Goal: Task Accomplishment & Management: Manage account settings

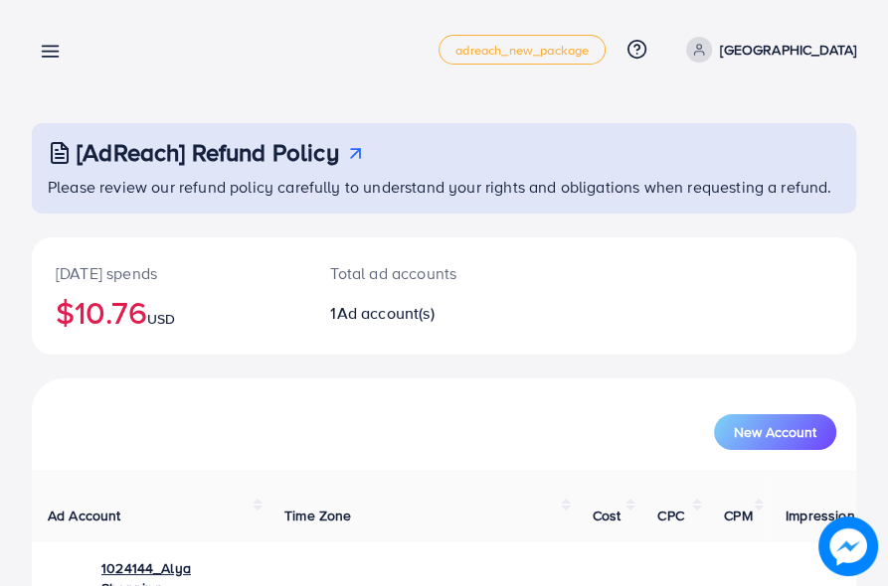
click at [43, 50] on icon at bounding box center [50, 51] width 21 height 21
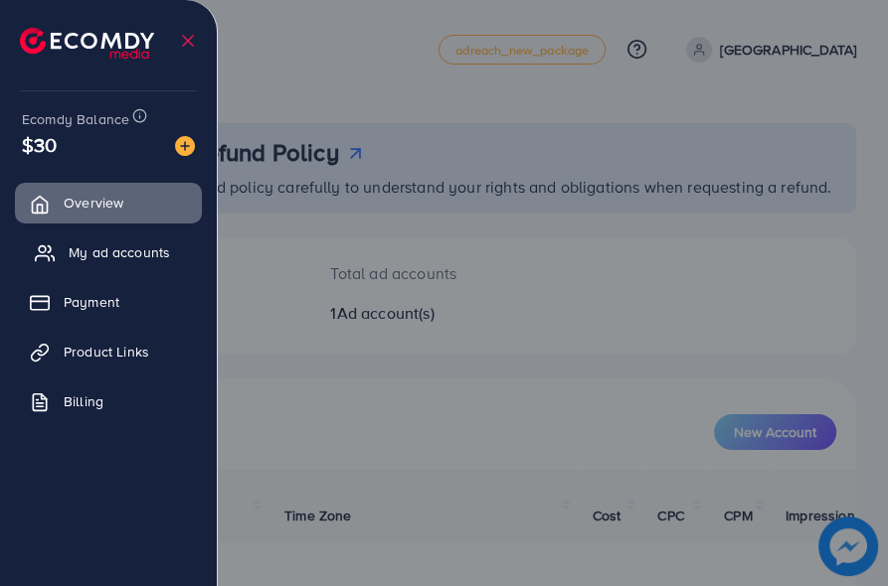
click at [151, 247] on span "My ad accounts" at bounding box center [119, 253] width 101 height 20
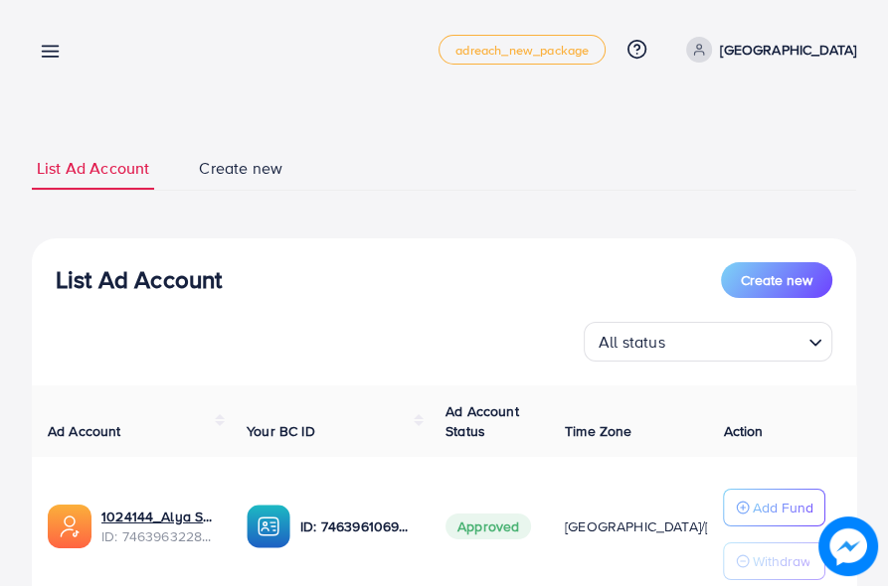
scroll to position [0, 102]
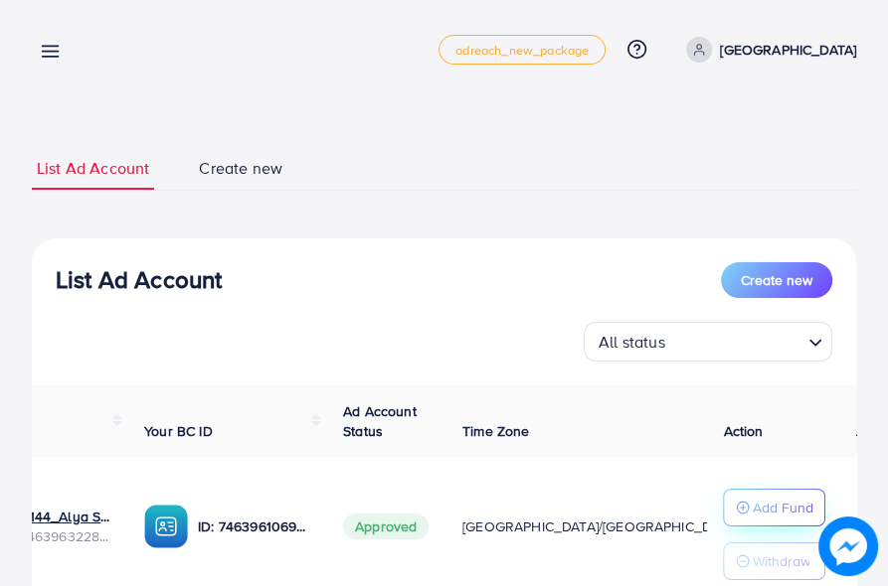
click at [755, 510] on p "Add Fund" at bounding box center [781, 508] width 61 height 24
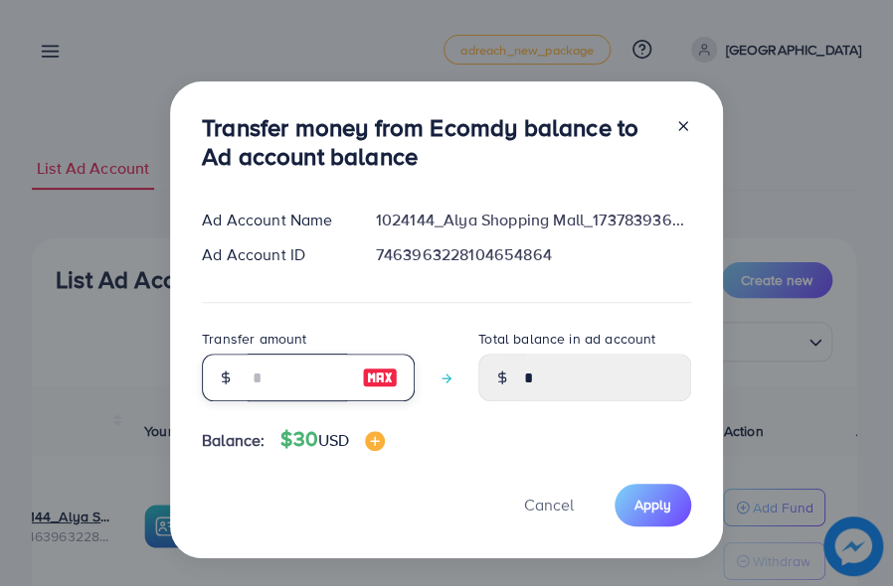
click at [296, 381] on input "number" at bounding box center [296, 378] width 99 height 48
type input "*"
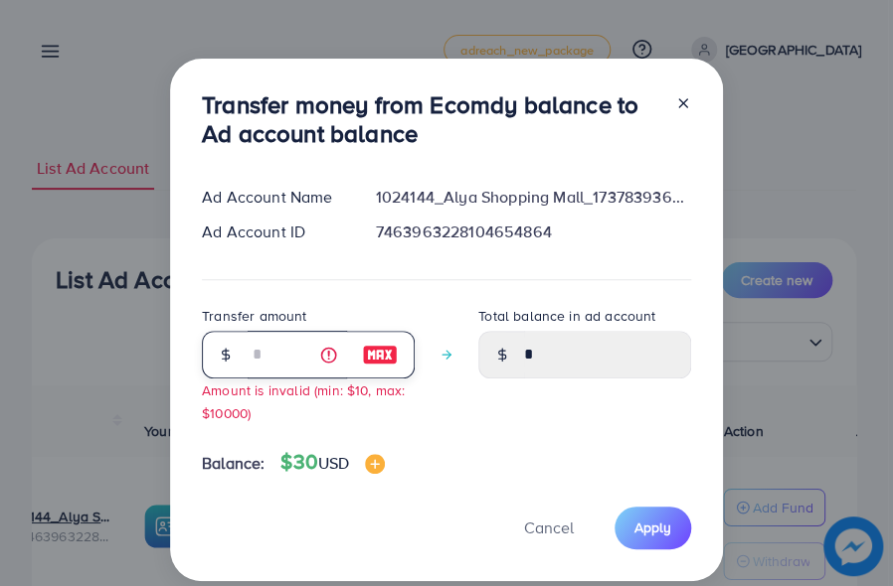
type input "****"
type input "**"
type input "*****"
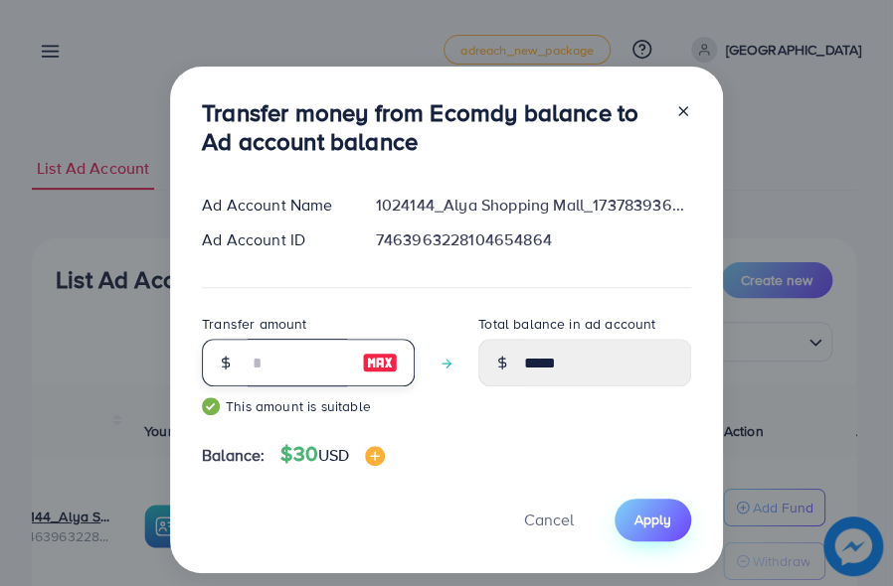
type input "**"
click at [665, 533] on button "Apply" at bounding box center [652, 520] width 77 height 43
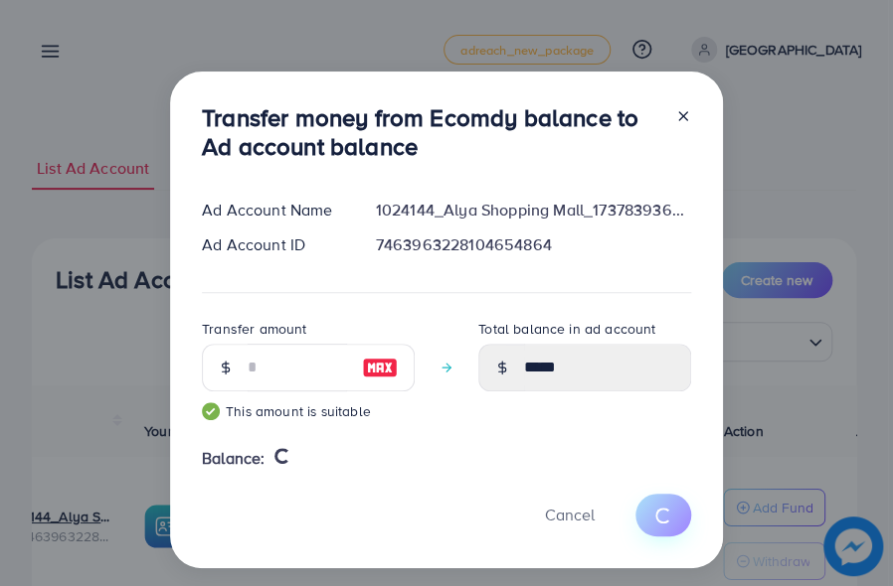
type input "*"
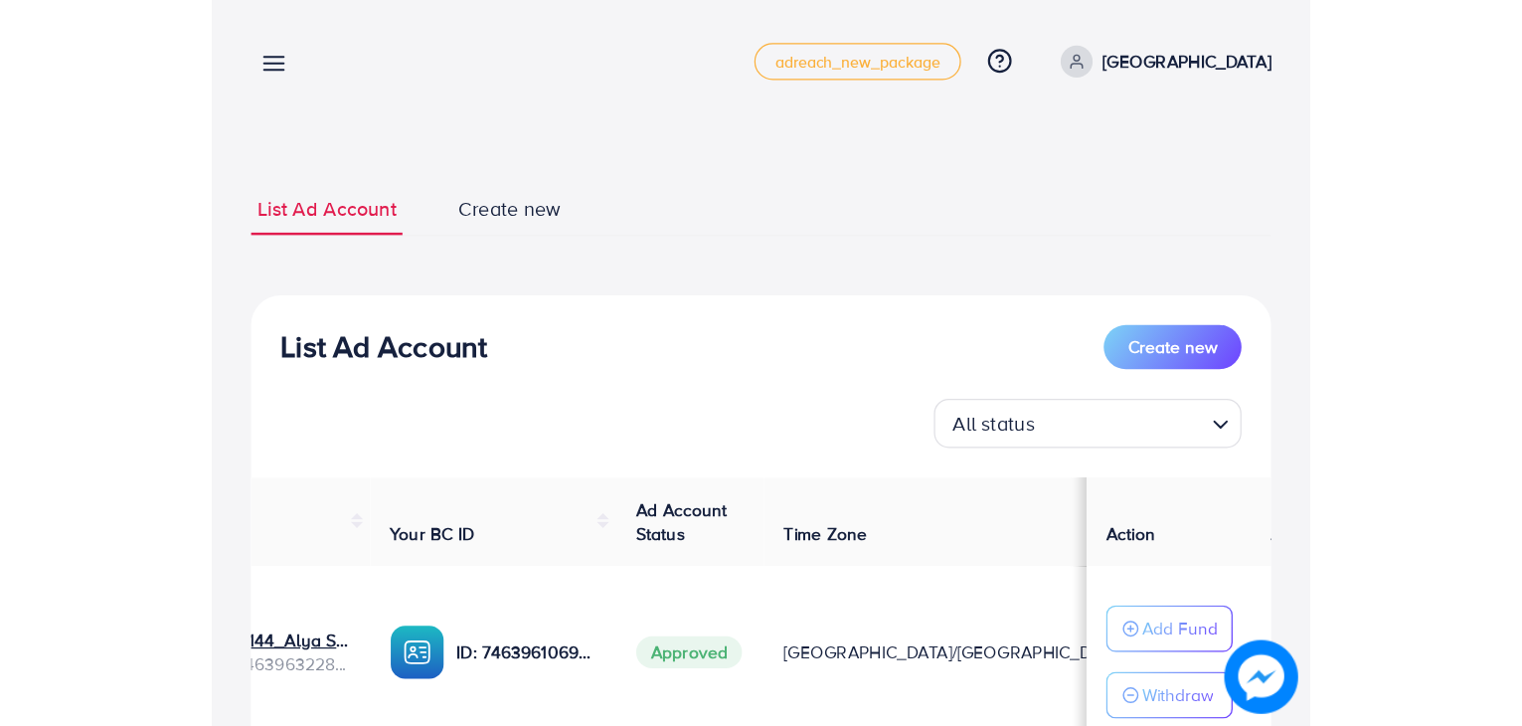
scroll to position [0, 0]
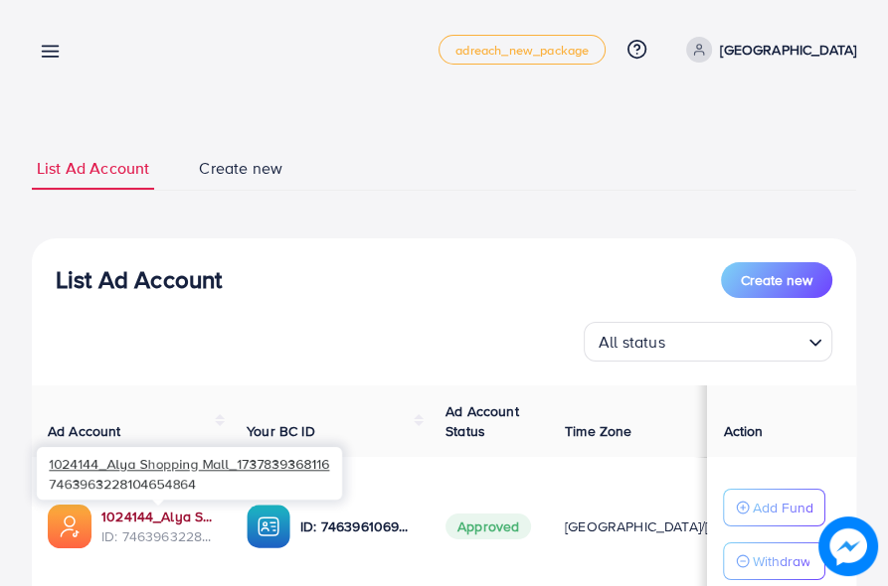
click at [184, 518] on link "1024144_Alya Shopping Mall_1737839368116" at bounding box center [157, 517] width 113 height 20
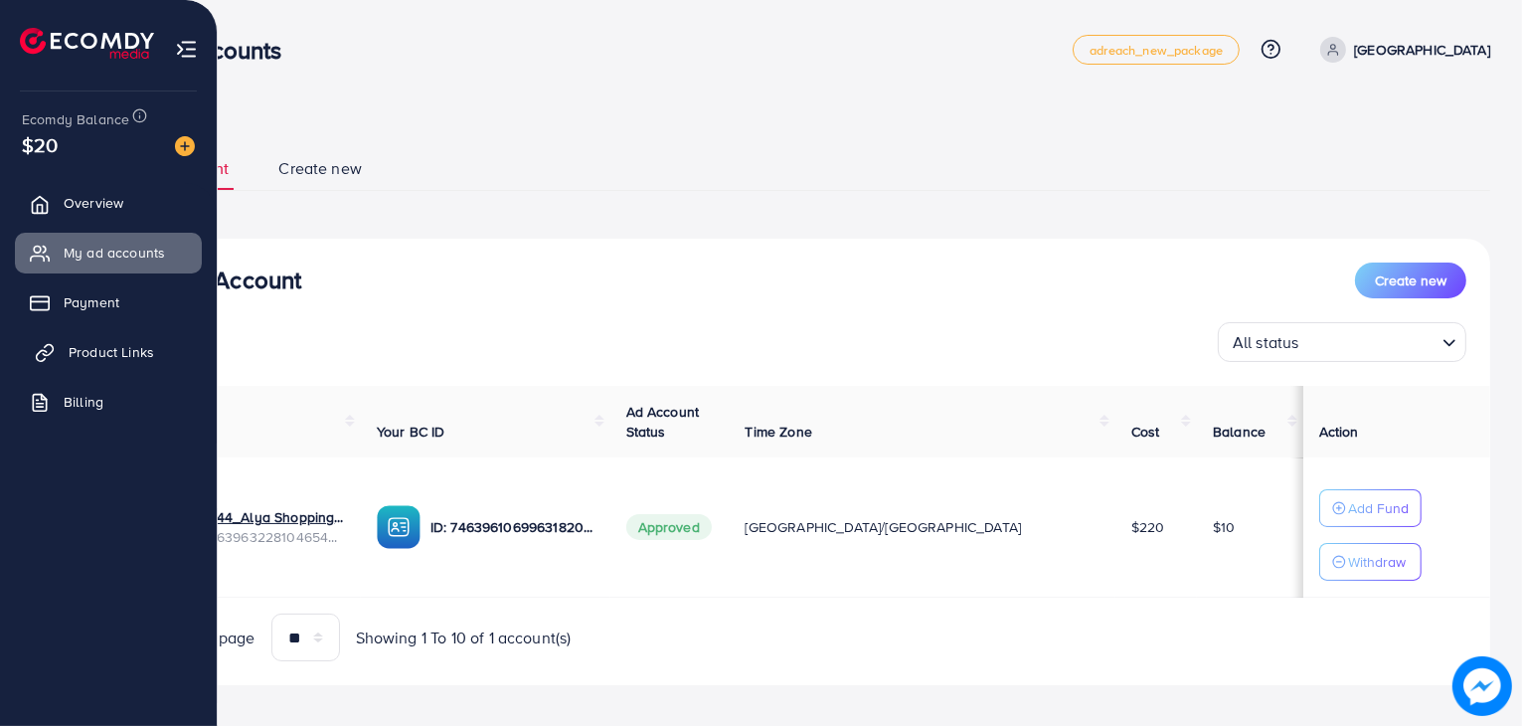
click at [126, 348] on span "Product Links" at bounding box center [111, 352] width 85 height 20
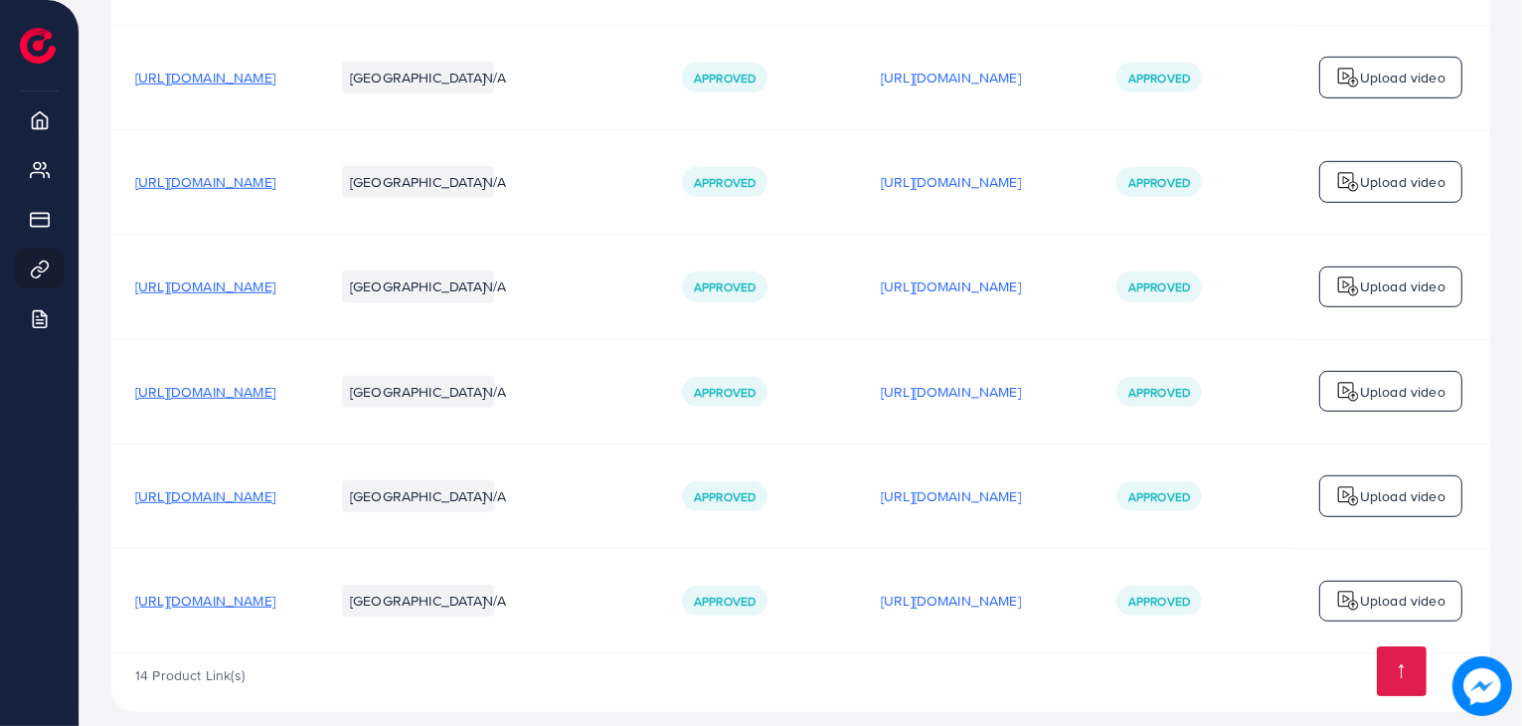
scroll to position [1077, 0]
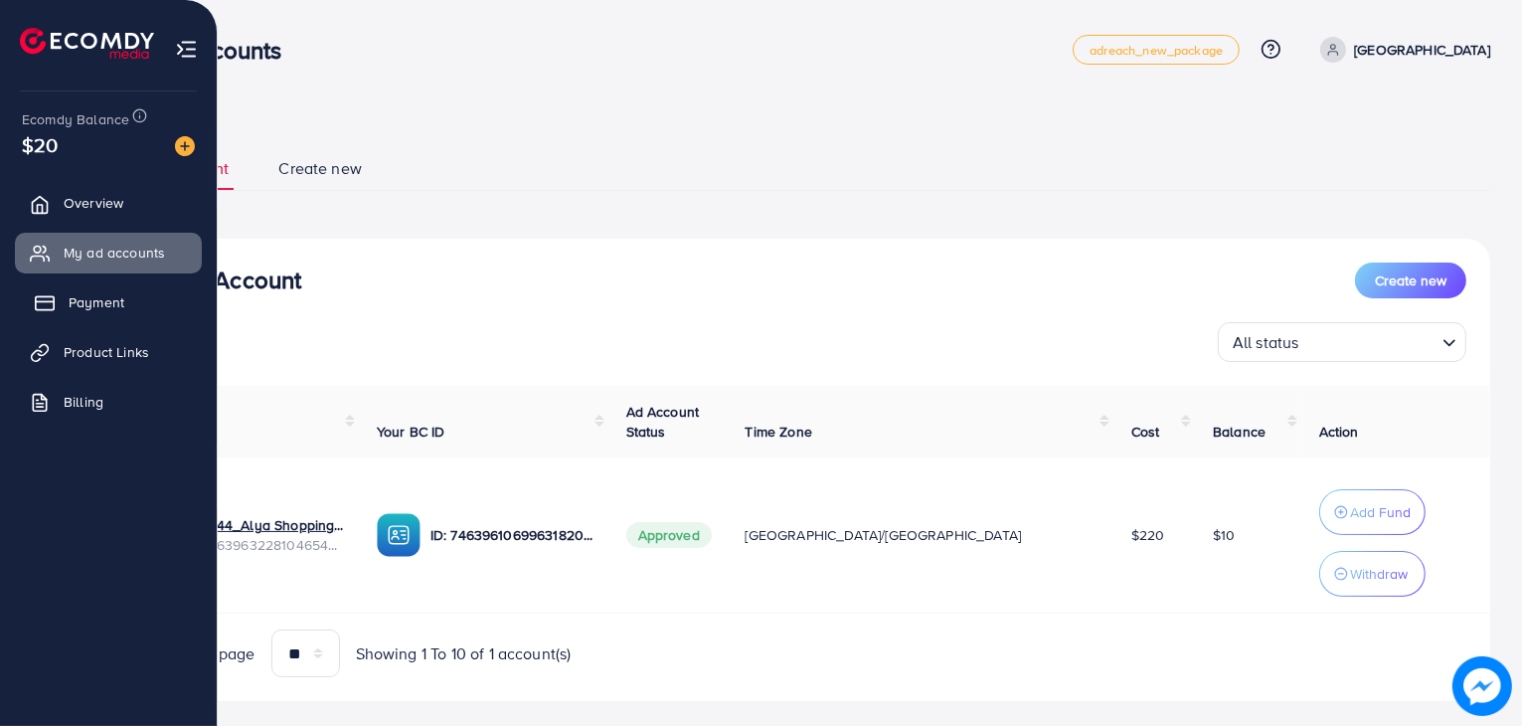
click at [63, 321] on link "Payment" at bounding box center [108, 302] width 187 height 40
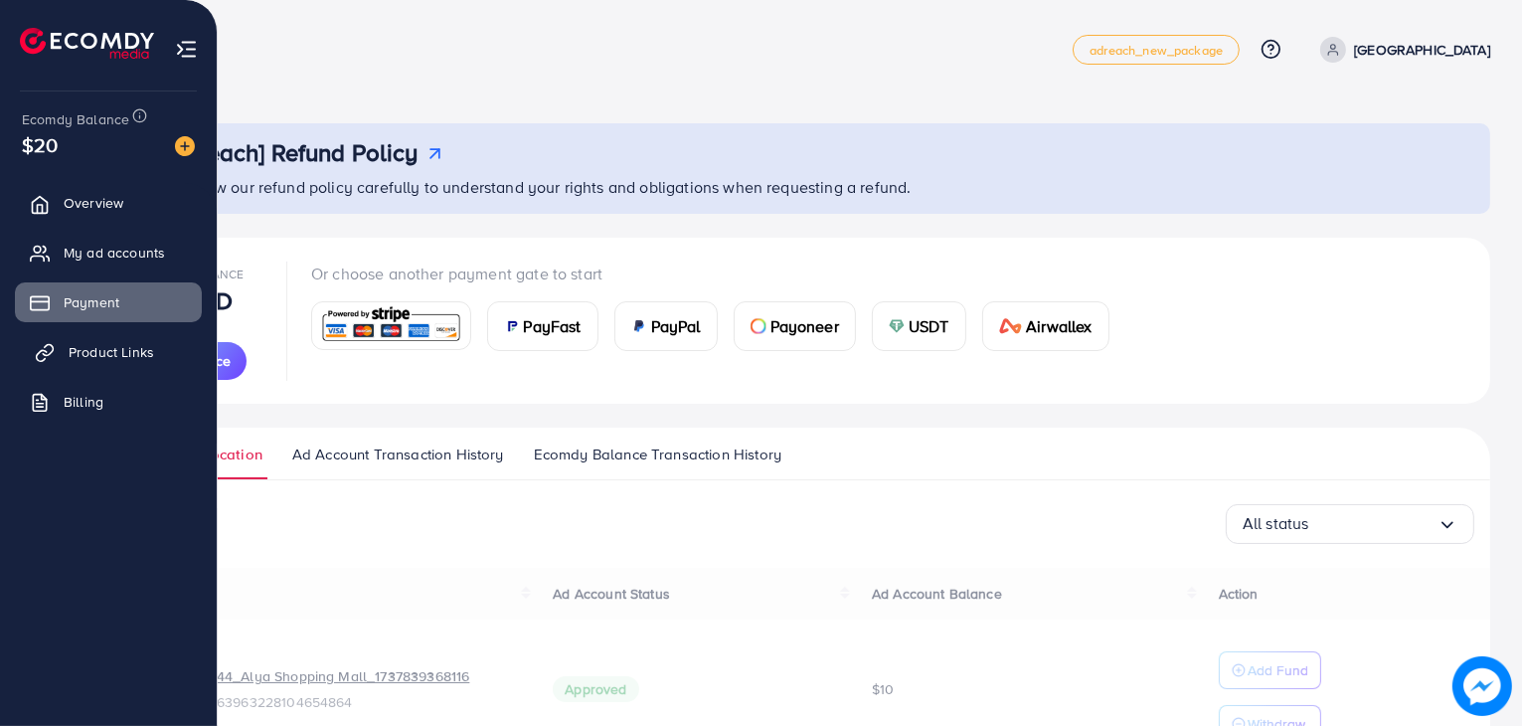
click at [76, 353] on span "Product Links" at bounding box center [111, 352] width 85 height 20
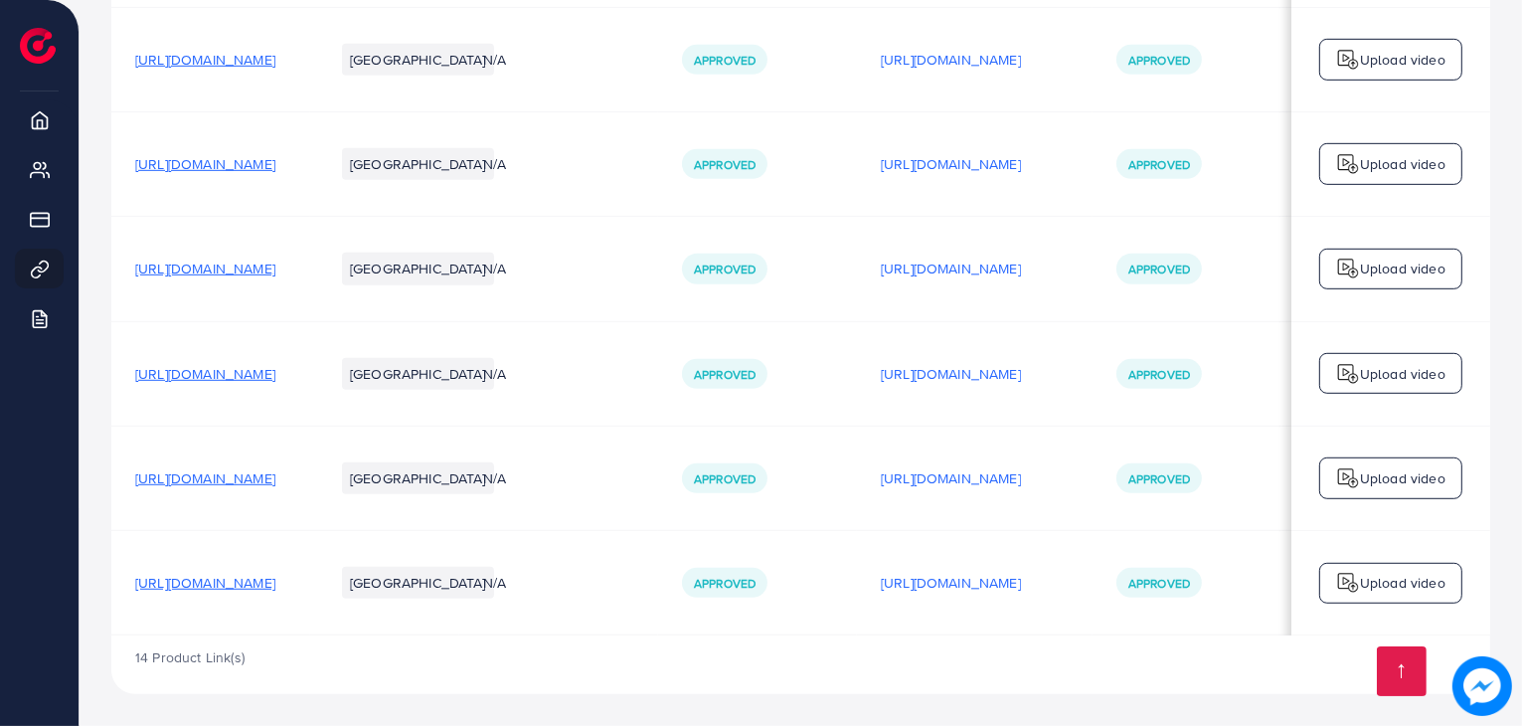
scroll to position [0, 195]
drag, startPoint x: 774, startPoint y: 458, endPoint x: 1007, endPoint y: 577, distance: 261.4
click at [892, 577] on p "[URL][DOMAIN_NAME]" at bounding box center [951, 583] width 140 height 24
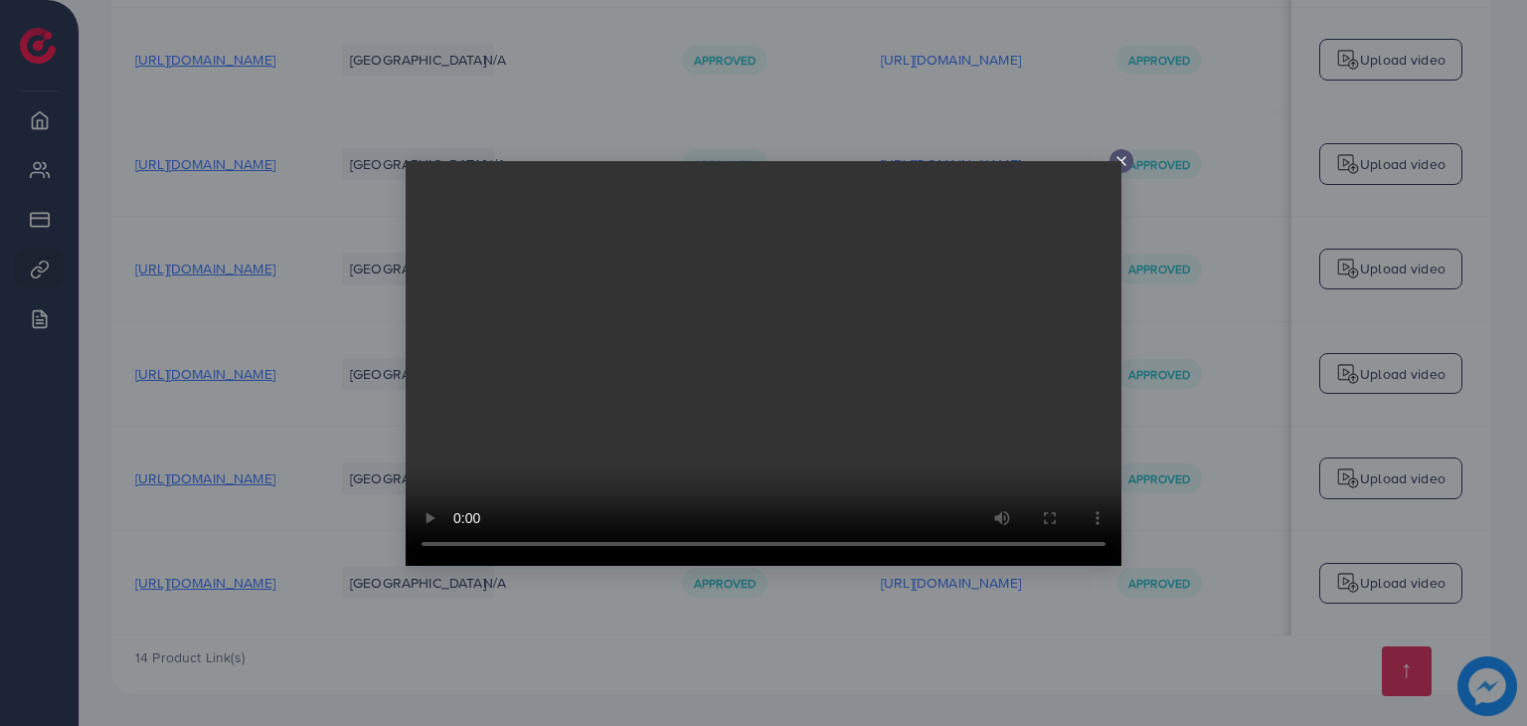
click at [892, 164] on video at bounding box center [764, 363] width 716 height 405
click at [194, 585] on div at bounding box center [763, 363] width 1527 height 726
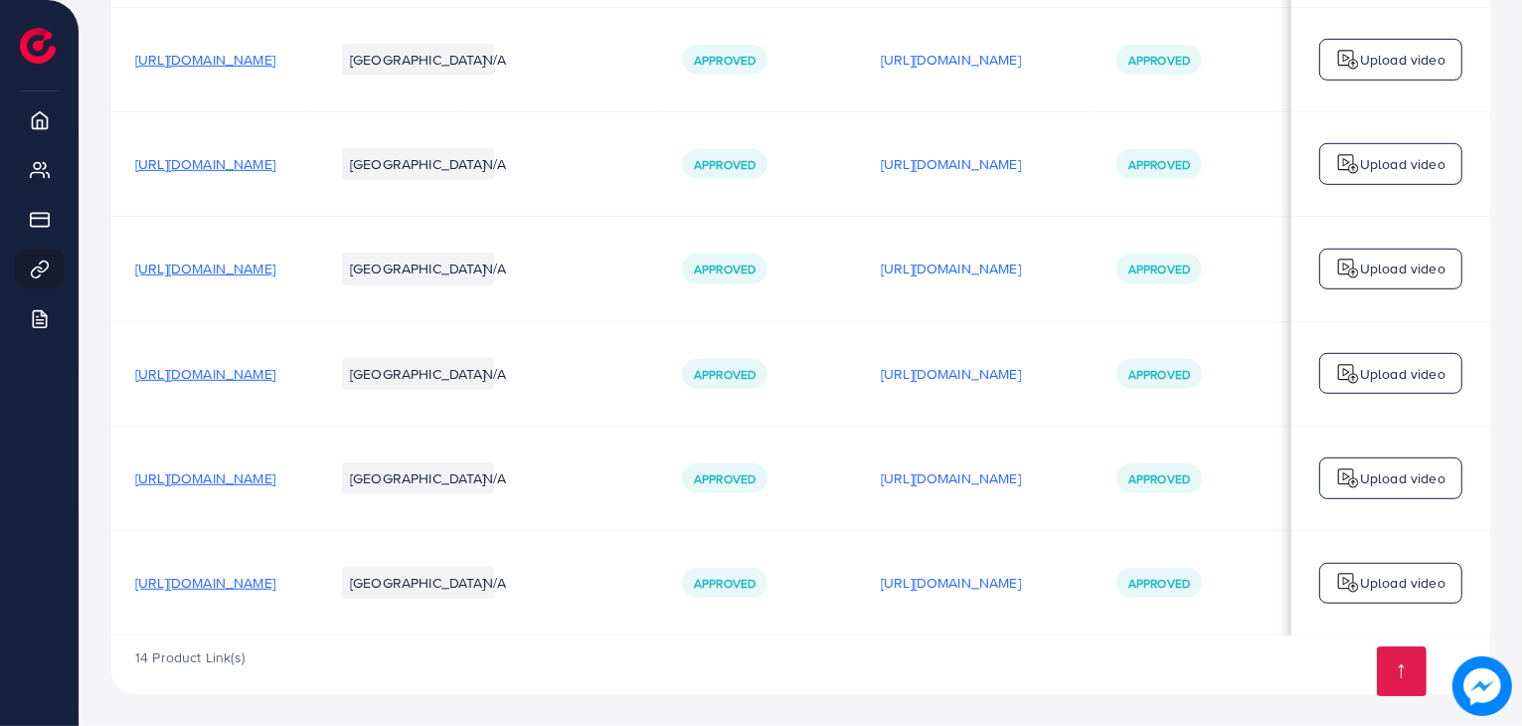
scroll to position [0, 0]
click at [268, 573] on span "[URL][DOMAIN_NAME]" at bounding box center [205, 583] width 140 height 20
